Goal: Find specific page/section: Find specific page/section

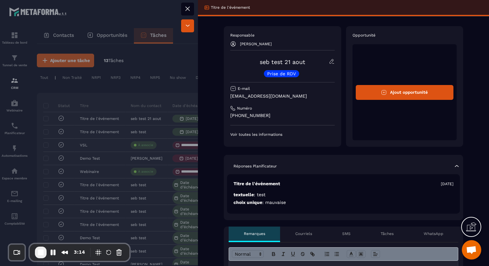
scroll to position [296, 0]
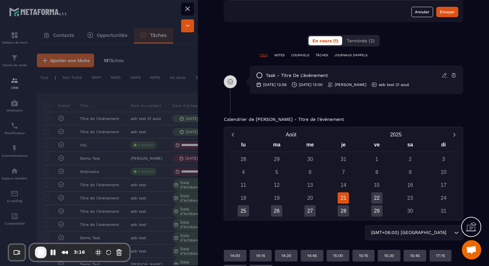
click at [240, 121] on p "Calendrier de [PERSON_NAME] - Titre de l'événement" at bounding box center [284, 119] width 120 height 5
click at [241, 120] on p "Calendrier de [PERSON_NAME] - Titre de l'événement" at bounding box center [284, 119] width 120 height 5
click at [242, 120] on p "Calendrier de [PERSON_NAME] - Titre de l'événement" at bounding box center [284, 119] width 120 height 5
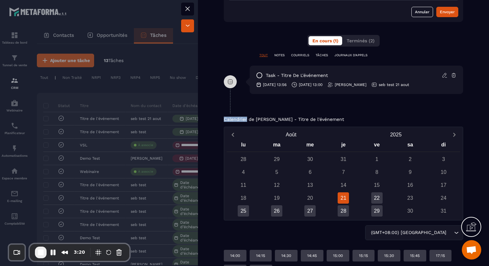
click at [190, 7] on icon at bounding box center [188, 9] width 8 height 8
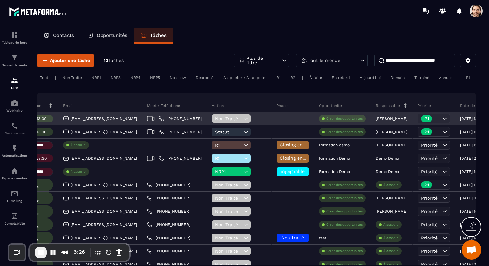
scroll to position [0, 217]
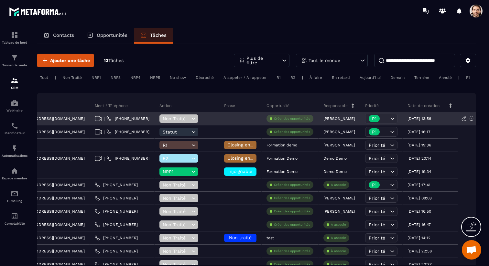
click at [335, 118] on p "[PERSON_NAME]" at bounding box center [340, 119] width 32 height 5
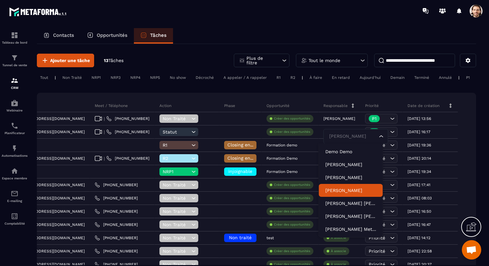
click at [351, 192] on p "[PERSON_NAME]" at bounding box center [351, 190] width 51 height 6
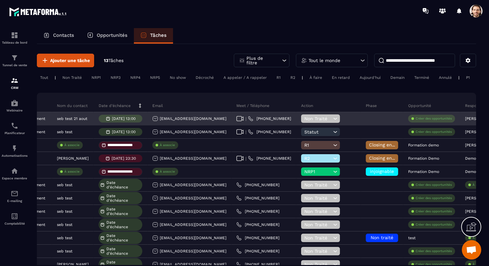
scroll to position [0, 80]
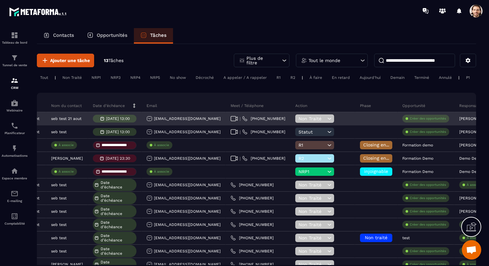
click at [119, 118] on p "[DATE] 13:00" at bounding box center [118, 119] width 24 height 5
